Goal: Task Accomplishment & Management: Manage account settings

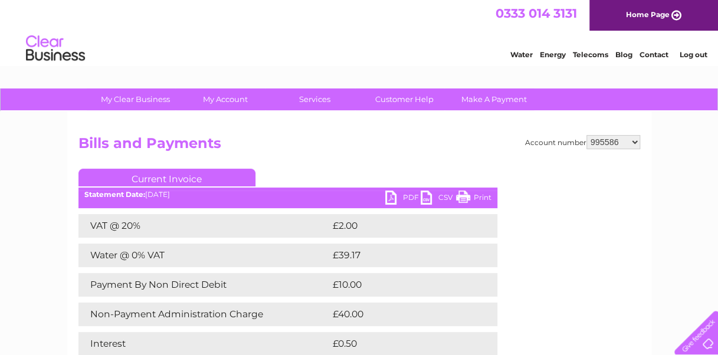
click at [600, 142] on select "910519 924735 949926 953550 995586 1144474 1147038 30264617 30291883 30294298 3…" at bounding box center [613, 142] width 54 height 14
select select "910519"
click at [586, 135] on select "910519 924735 949926 953550 995586 1144474 1147038 30264617 30291883 30294298 3…" at bounding box center [613, 142] width 54 height 14
click at [599, 140] on select "910519 924735 949926 953550 995586 1144474 1147038 30264617 30291883 30294298 3…" at bounding box center [613, 142] width 54 height 14
select select "924735"
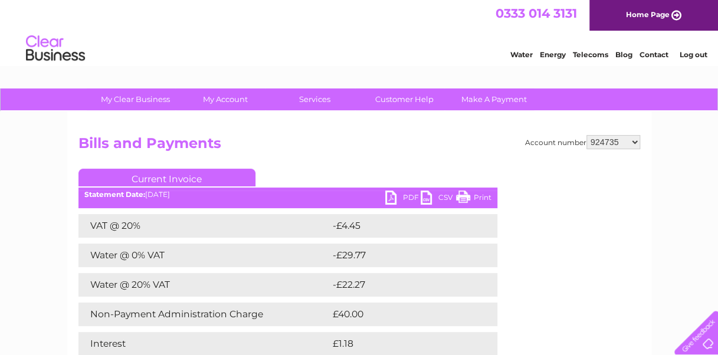
click at [586, 135] on select "910519 924735 949926 953550 995586 1144474 1147038 30264617 30291883 30294298 3…" at bounding box center [613, 142] width 54 height 14
click at [607, 149] on h2 "Bills and Payments" at bounding box center [358, 146] width 561 height 22
click at [603, 146] on select "910519 924735 949926 953550 995586 1144474 1147038 30264617 30291883 30294298 3…" at bounding box center [613, 142] width 54 height 14
select select "949926"
click at [586, 135] on select "910519 924735 949926 953550 995586 1144474 1147038 30264617 30291883 30294298 3…" at bounding box center [613, 142] width 54 height 14
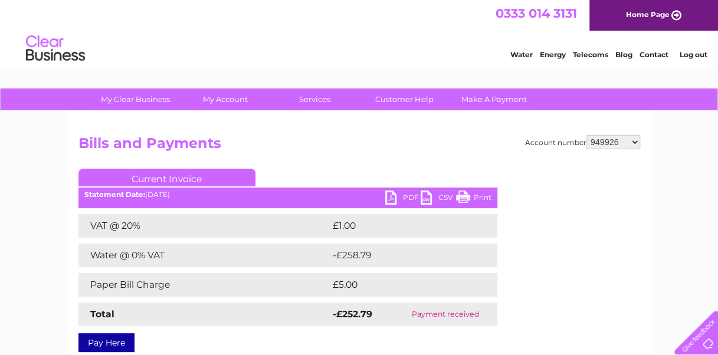
click at [611, 140] on select "910519 924735 949926 953550 995586 1144474 1147038 30264617 30291883 30294298 3…" at bounding box center [613, 142] width 54 height 14
click at [586, 135] on select "910519 924735 949926 953550 995586 1144474 1147038 30264617 30291883 30294298 3…" at bounding box center [613, 142] width 54 height 14
click at [616, 138] on select "910519 924735 949926 953550 995586 1144474 1147038 30264617 30291883 30294298 3…" at bounding box center [613, 142] width 54 height 14
select select "995586"
click at [586, 135] on select "910519 924735 949926 953550 995586 1144474 1147038 30264617 30291883 30294298 3…" at bounding box center [613, 142] width 54 height 14
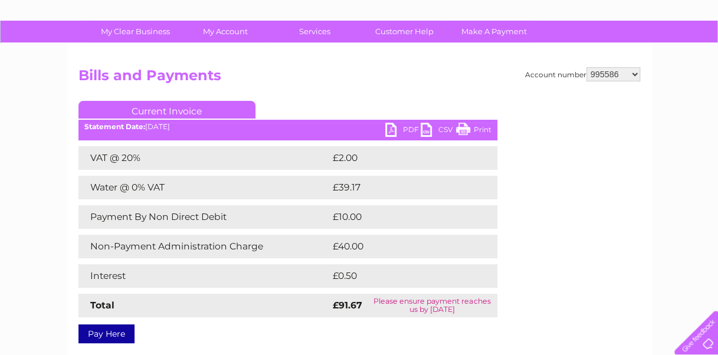
scroll to position [67, 0]
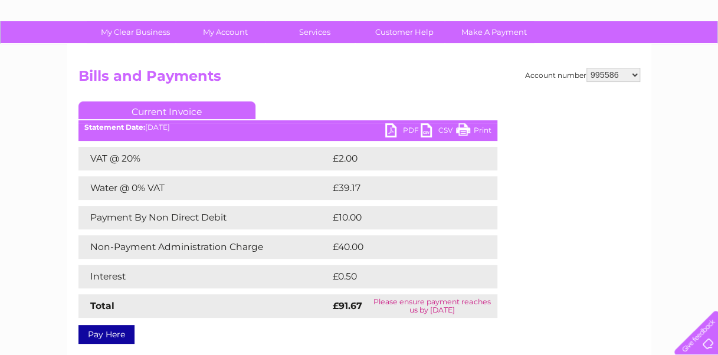
click at [599, 74] on select "910519 924735 949926 953550 995586 1144474 1147038 30264617 30291883 30294298 3…" at bounding box center [613, 75] width 54 height 14
select select "1144474"
click at [586, 68] on select "910519 924735 949926 953550 995586 1144474 1147038 30264617 30291883 30294298 3…" at bounding box center [613, 75] width 54 height 14
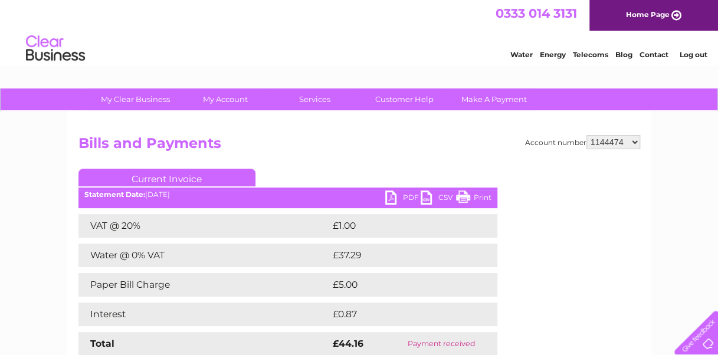
click at [601, 142] on select "910519 924735 949926 953550 995586 1144474 1147038 30264617 30291883 30294298 3…" at bounding box center [613, 142] width 54 height 14
select select "1147038"
click at [586, 135] on select "910519 924735 949926 953550 995586 1144474 1147038 30264617 30291883 30294298 3…" at bounding box center [613, 142] width 54 height 14
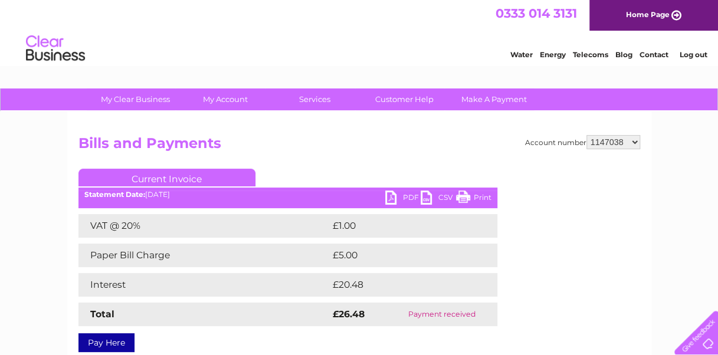
click at [616, 141] on select "910519 924735 949926 953550 995586 1144474 1147038 30264617 30291883 30294298 3…" at bounding box center [613, 142] width 54 height 14
select select "30264617"
click at [586, 135] on select "910519 924735 949926 953550 995586 1144474 1147038 30264617 30291883 30294298 3…" at bounding box center [613, 142] width 54 height 14
click at [617, 142] on select "910519 924735 949926 953550 995586 1144474 1147038 30264617 30291883 30294298 3…" at bounding box center [613, 142] width 54 height 14
select select "30291883"
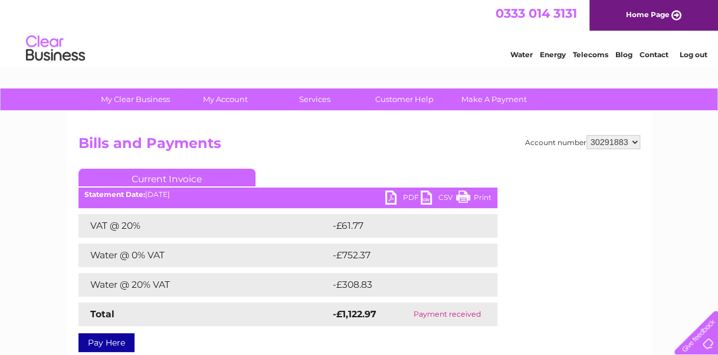
click at [586, 135] on select "910519 924735 949926 953550 995586 1144474 1147038 30264617 30291883 30294298 3…" at bounding box center [613, 142] width 54 height 14
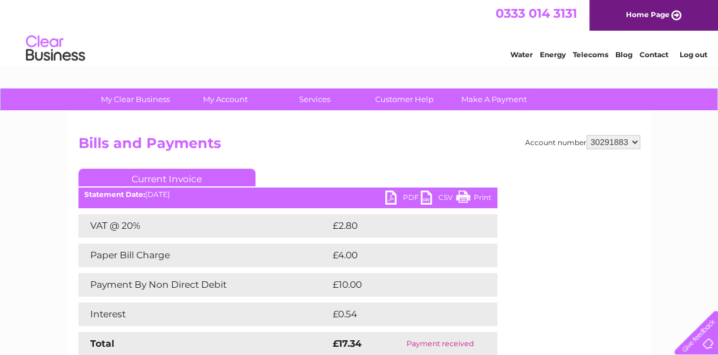
click at [621, 138] on select "910519 924735 949926 953550 995586 1144474 1147038 30264617 30291883 30294298 3…" at bounding box center [613, 142] width 54 height 14
select select "30294298"
click at [586, 135] on select "910519 924735 949926 953550 995586 1144474 1147038 30264617 30291883 30294298 3…" at bounding box center [613, 142] width 54 height 14
click at [622, 140] on select "910519 924735 949926 953550 995586 1144474 1147038 30264617 30291883 30294298 3…" at bounding box center [613, 142] width 54 height 14
select select "30298522"
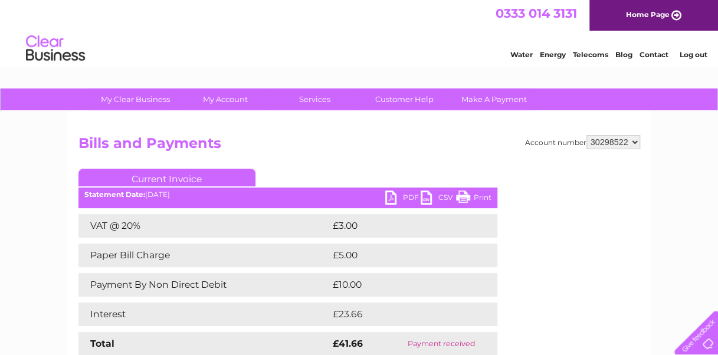
click at [586, 135] on select "910519 924735 949926 953550 995586 1144474 1147038 30264617 30291883 30294298 3…" at bounding box center [613, 142] width 54 height 14
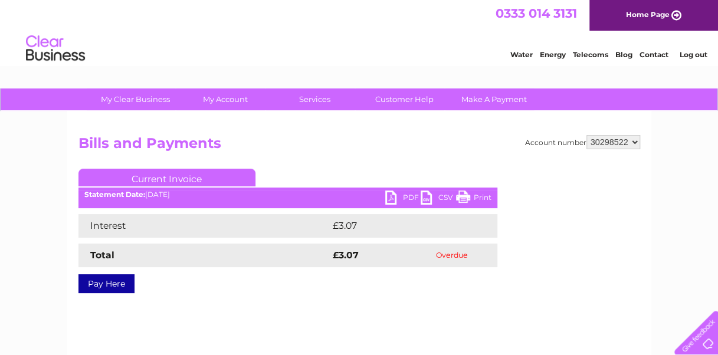
click at [606, 140] on select "910519 924735 949926 953550 995586 1144474 1147038 30264617 30291883 30294298 3…" at bounding box center [613, 142] width 54 height 14
click at [586, 135] on select "910519 924735 949926 953550 995586 1144474 1147038 30264617 30291883 30294298 3…" at bounding box center [613, 142] width 54 height 14
click at [630, 144] on select "910519 924735 949926 953550 995586 1144474 1147038 30264617 30291883 30294298 3…" at bounding box center [613, 142] width 54 height 14
select select "30313523"
click at [586, 135] on select "910519 924735 949926 953550 995586 1144474 1147038 30264617 30291883 30294298 3…" at bounding box center [613, 142] width 54 height 14
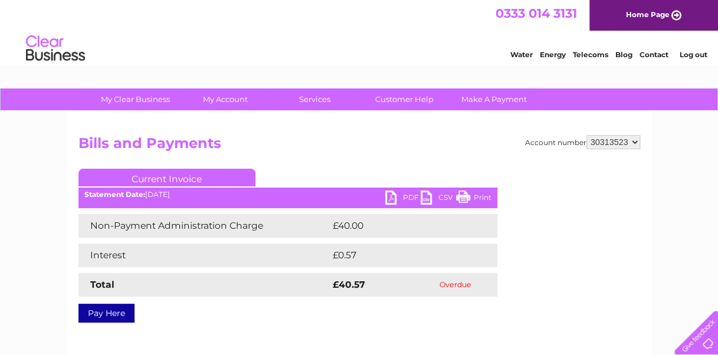
click at [603, 142] on select "910519 924735 949926 953550 995586 1144474 1147038 30264617 30291883 30294298 3…" at bounding box center [613, 142] width 54 height 14
select select "30315186"
click at [586, 135] on select "910519 924735 949926 953550 995586 1144474 1147038 30264617 30291883 30294298 3…" at bounding box center [613, 142] width 54 height 14
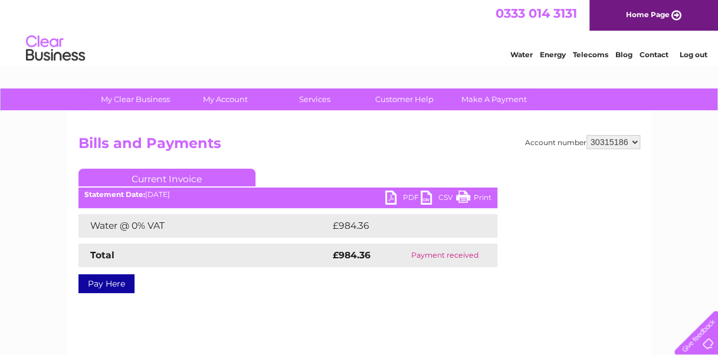
click at [629, 144] on select "910519 924735 949926 953550 995586 1144474 1147038 30264617 30291883 30294298 3…" at bounding box center [613, 142] width 54 height 14
select select "30316746"
click at [586, 135] on select "910519 924735 949926 953550 995586 1144474 1147038 30264617 30291883 30294298 3…" at bounding box center [613, 142] width 54 height 14
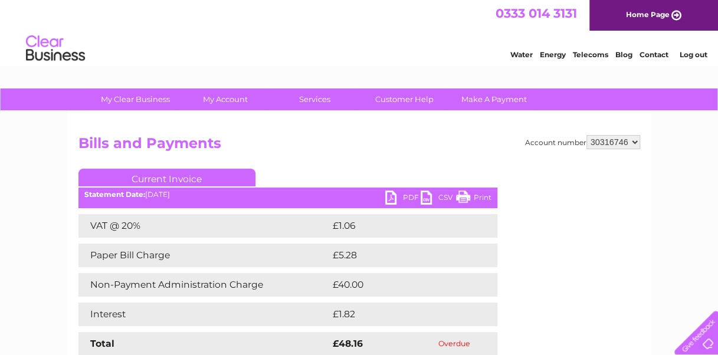
click at [388, 195] on link "PDF" at bounding box center [402, 198] width 35 height 17
click at [603, 139] on select "910519 924735 949926 953550 995586 1144474 1147038 30264617 30291883 30294298 3…" at bounding box center [613, 142] width 54 height 14
select select "30318118"
click at [586, 135] on select "910519 924735 949926 953550 995586 1144474 1147038 30264617 30291883 30294298 3…" at bounding box center [613, 142] width 54 height 14
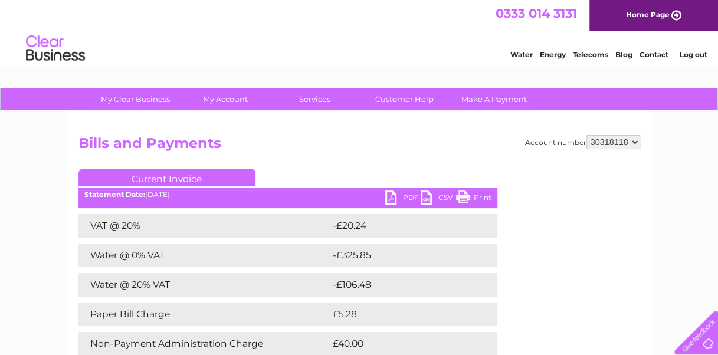
click at [393, 196] on link "PDF" at bounding box center [402, 198] width 35 height 17
click at [535, 46] on div "Water Energy Telecoms Blog Contact Log out" at bounding box center [601, 50] width 231 height 24
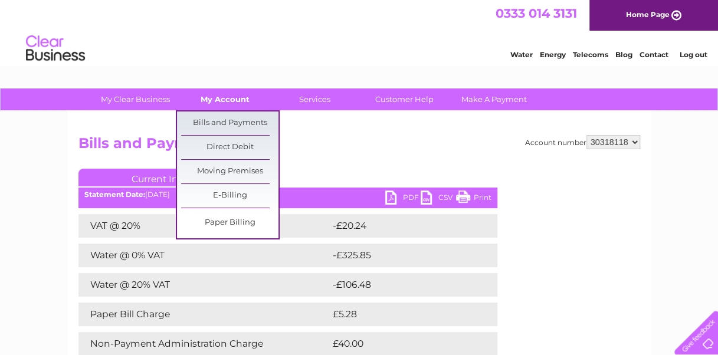
click at [218, 105] on link "My Account" at bounding box center [224, 99] width 97 height 22
click at [215, 117] on link "Bills and Payments" at bounding box center [229, 123] width 97 height 24
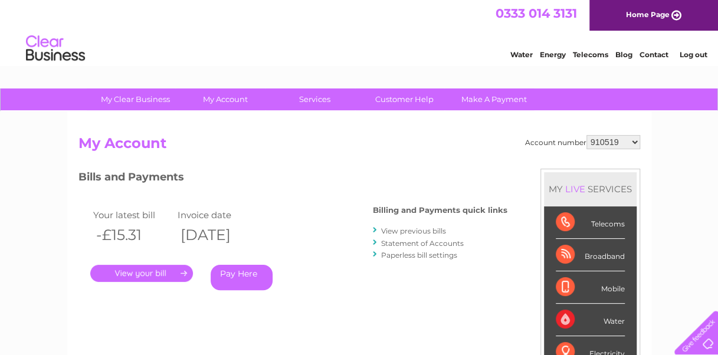
click at [610, 144] on select "910519 924735 949926 953550 995586 1144474 1147038 30264617 30291883 30294298 3…" at bounding box center [613, 142] width 54 height 14
select select "30318118"
click at [586, 135] on select "910519 924735 949926 953550 995586 1144474 1147038 30264617 30291883 30294298 3…" at bounding box center [613, 142] width 54 height 14
click at [404, 240] on link "Statement of Accounts" at bounding box center [422, 243] width 83 height 9
